Goal: Information Seeking & Learning: Learn about a topic

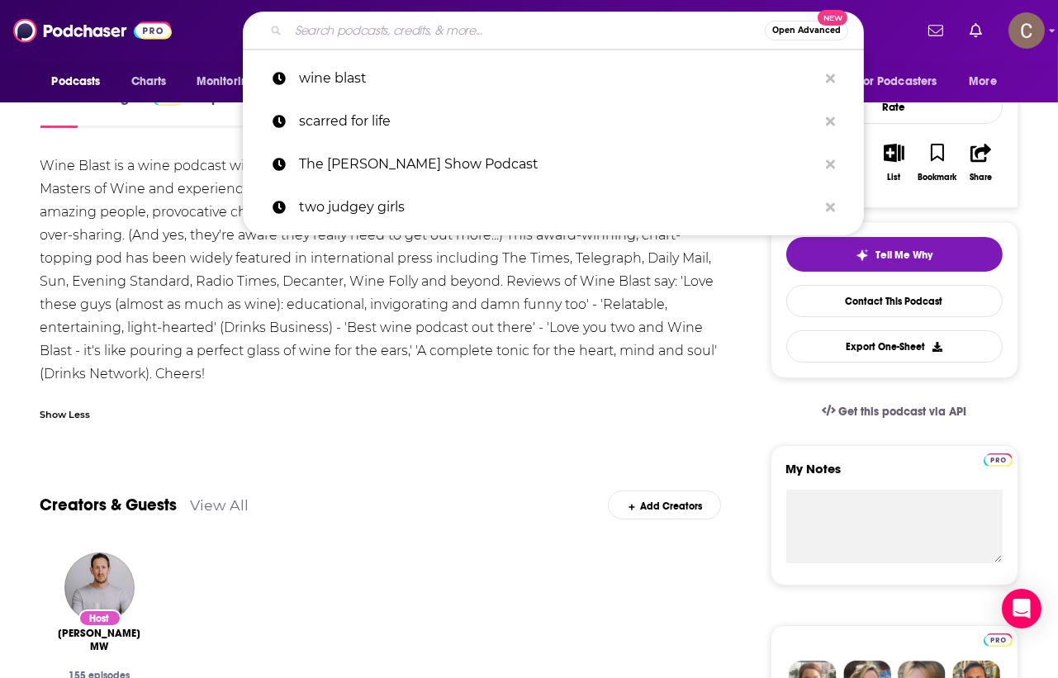
click at [581, 24] on input "Search podcasts, credits, & more..." at bounding box center [526, 30] width 476 height 26
paste input "Football Social Daily"
type input "Football Social Daily"
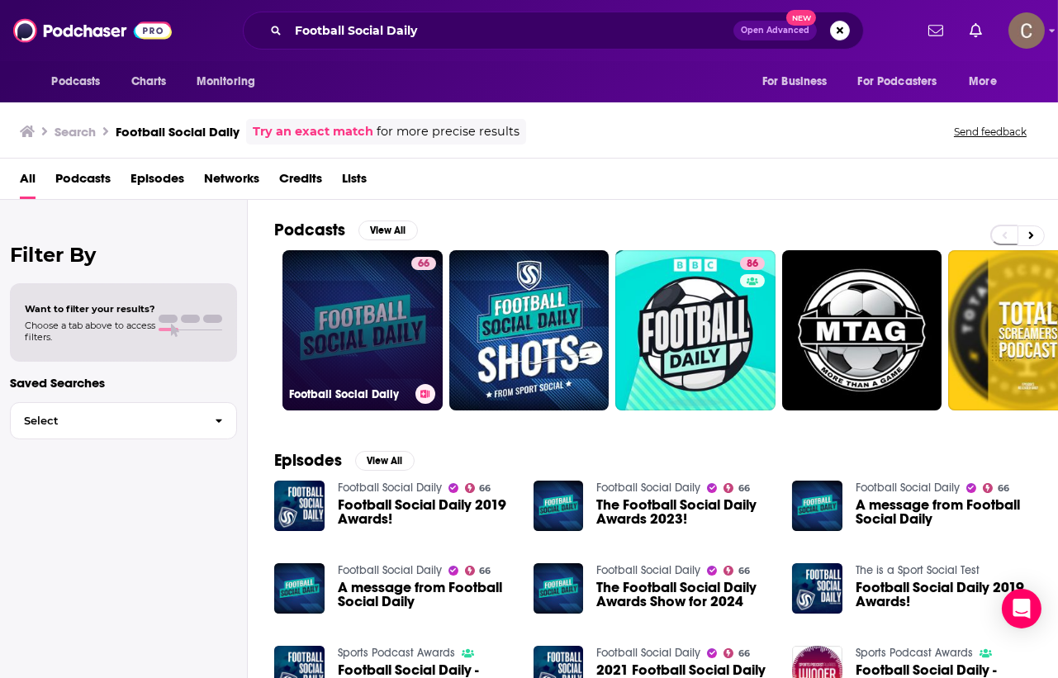
click at [363, 310] on link "66 Football Social Daily" at bounding box center [362, 330] width 160 height 160
